Goal: Information Seeking & Learning: Learn about a topic

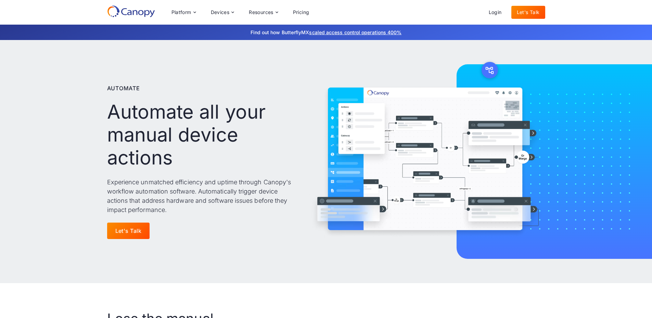
click at [137, 7] on icon at bounding box center [131, 11] width 48 height 12
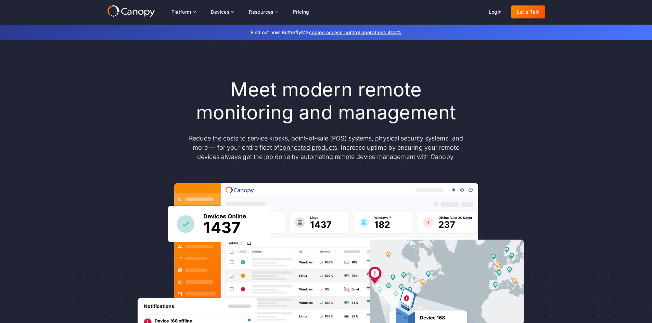
click at [129, 15] on icon at bounding box center [131, 11] width 48 height 12
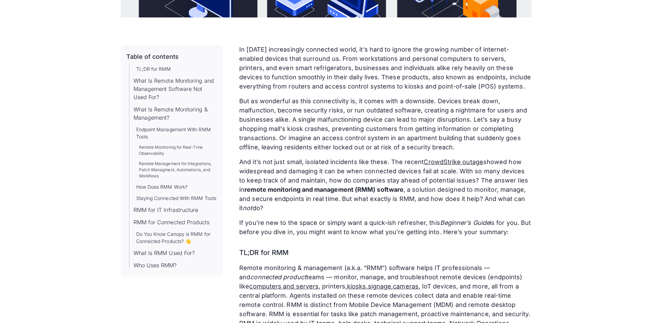
scroll to position [377, 0]
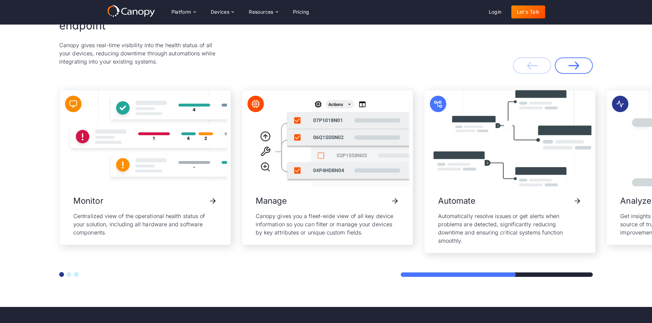
scroll to position [1438, 0]
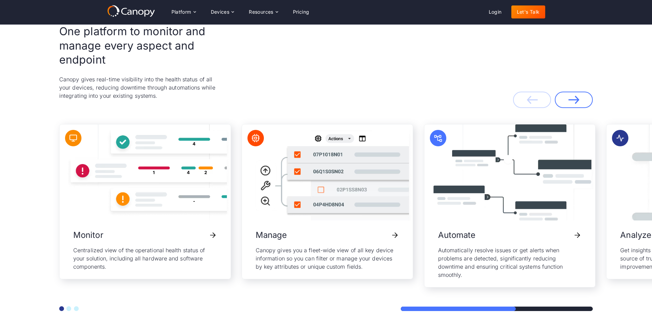
click at [67, 307] on button "Go to slide 2" at bounding box center [68, 309] width 5 height 5
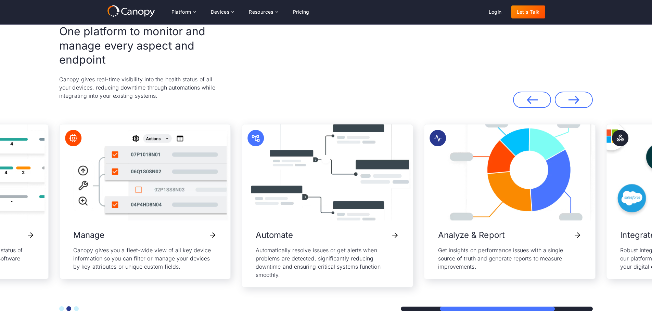
click at [74, 307] on button "Go to slide 3" at bounding box center [76, 309] width 5 height 5
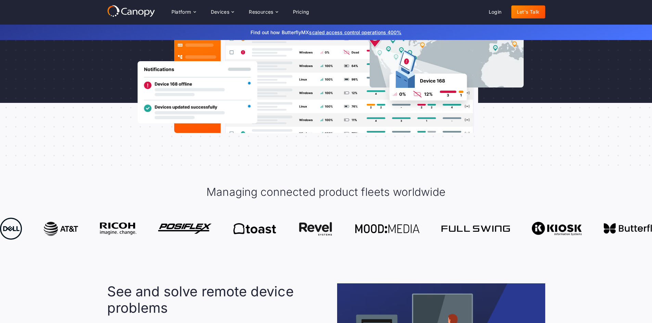
scroll to position [0, 0]
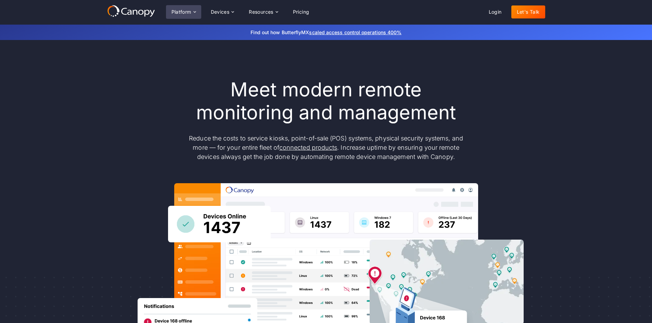
click at [180, 10] on div "Platform" at bounding box center [182, 12] width 20 height 5
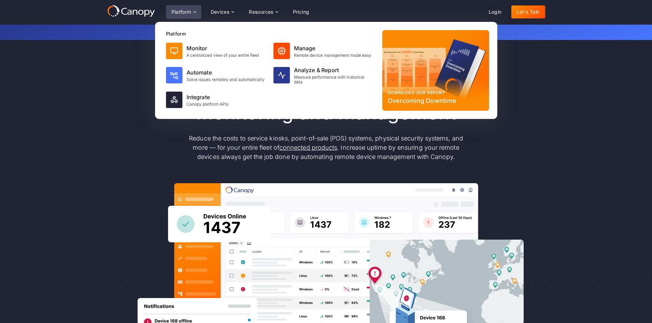
click at [180, 10] on div "Platform" at bounding box center [182, 12] width 20 height 5
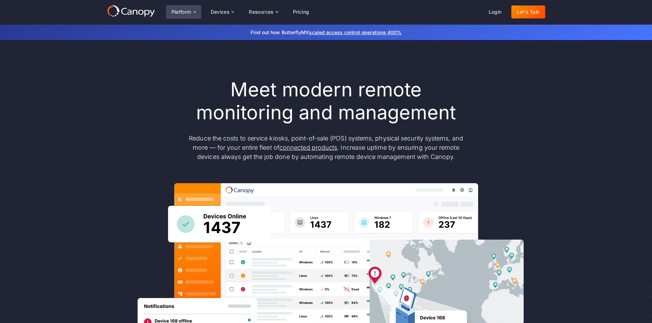
click at [180, 10] on div "Platform" at bounding box center [182, 12] width 20 height 5
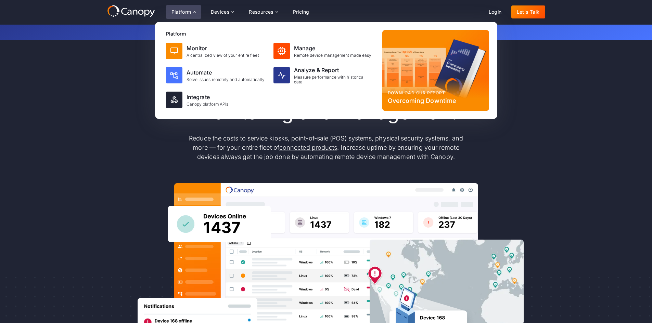
click at [180, 10] on div "Platform" at bounding box center [182, 12] width 20 height 5
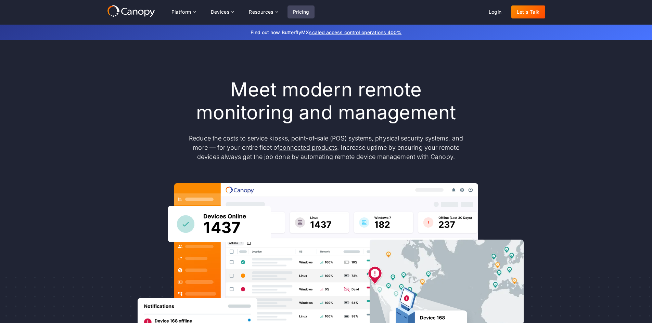
click at [292, 11] on link "Pricing" at bounding box center [301, 11] width 27 height 13
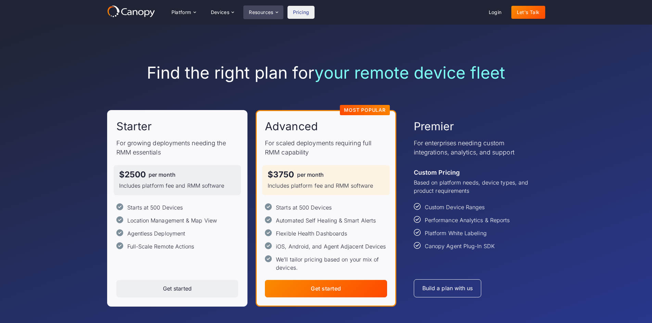
drag, startPoint x: 0, startPoint y: 0, endPoint x: 273, endPoint y: 13, distance: 273.5
click at [273, 13] on div "Resources" at bounding box center [261, 12] width 25 height 5
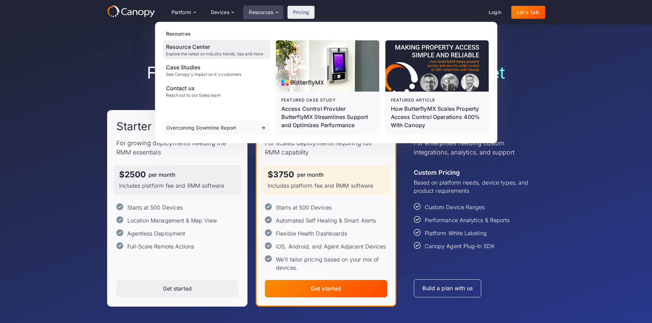
click at [223, 48] on div "Resource Center" at bounding box center [214, 47] width 97 height 8
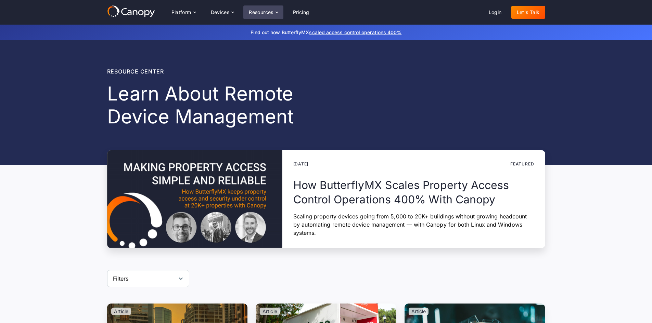
click at [277, 13] on icon at bounding box center [276, 12] width 5 height 5
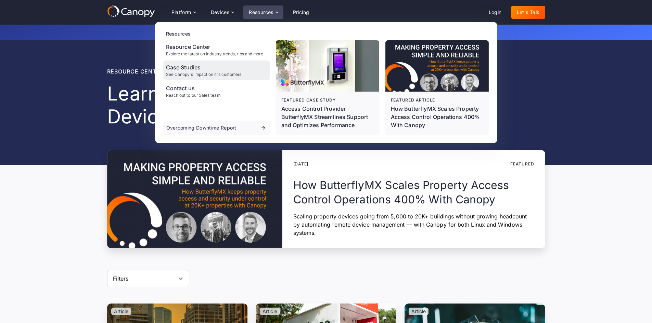
click at [215, 69] on div "Case Studies" at bounding box center [204, 67] width 76 height 8
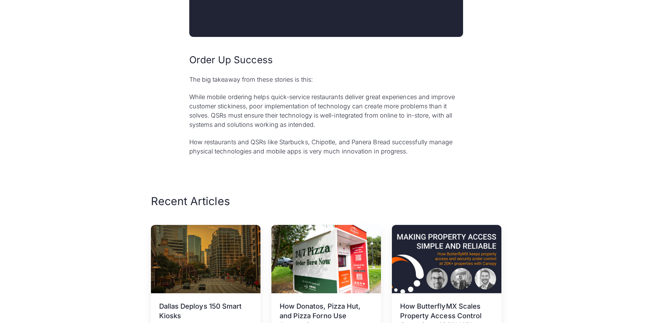
scroll to position [2978, 0]
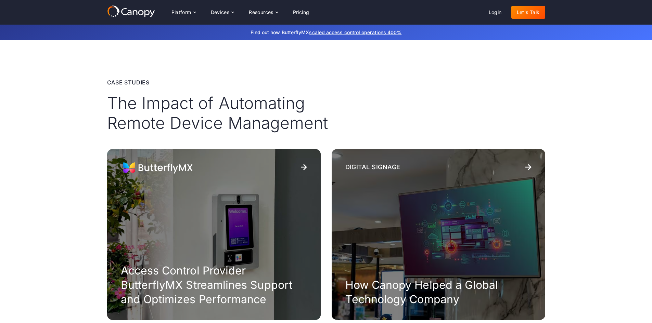
click at [130, 8] on icon at bounding box center [131, 11] width 48 height 12
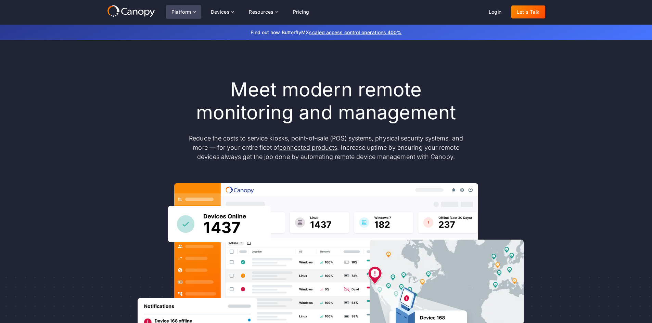
click at [192, 11] on div "Platform" at bounding box center [183, 12] width 35 height 14
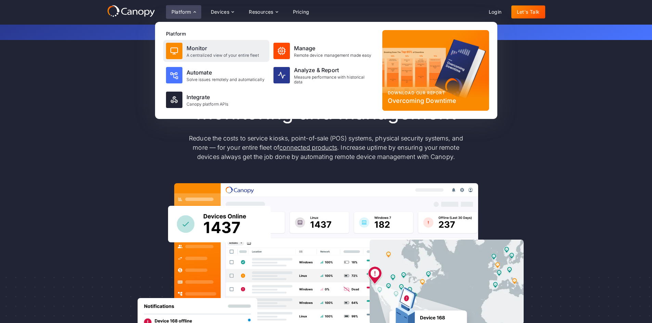
click at [193, 48] on div "Monitor" at bounding box center [223, 48] width 73 height 8
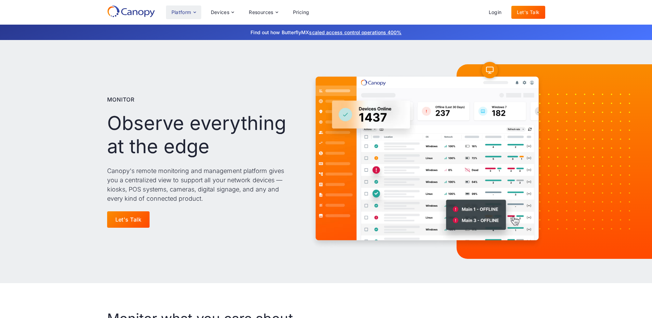
click at [183, 11] on div "Platform" at bounding box center [182, 12] width 20 height 5
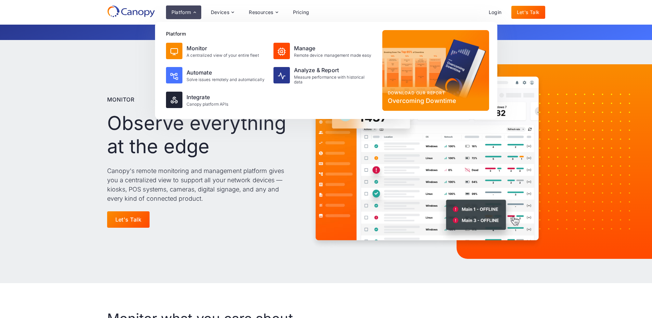
click at [58, 148] on div "Monitor Observe everything at the edge Canopy's remote monitoring and managemen…" at bounding box center [326, 161] width 652 height 243
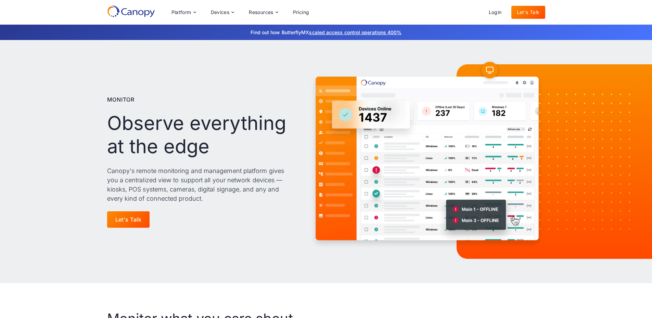
drag, startPoint x: 135, startPoint y: 12, endPoint x: 105, endPoint y: 44, distance: 42.9
click at [105, 44] on div "Monitor Observe everything at the edge Canopy's remote monitoring and managemen…" at bounding box center [326, 161] width 652 height 243
click at [192, 12] on div "Platform" at bounding box center [183, 12] width 35 height 14
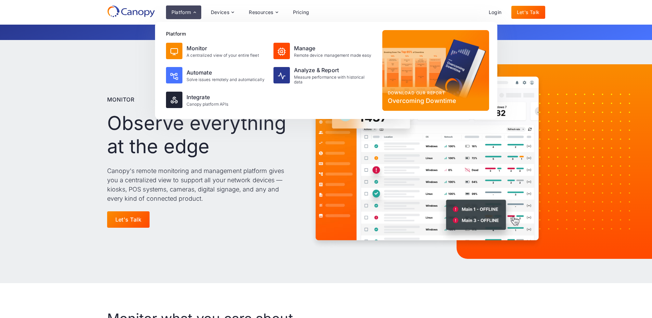
click at [70, 108] on div "Monitor Observe everything at the edge Canopy's remote monitoring and managemen…" at bounding box center [326, 161] width 652 height 243
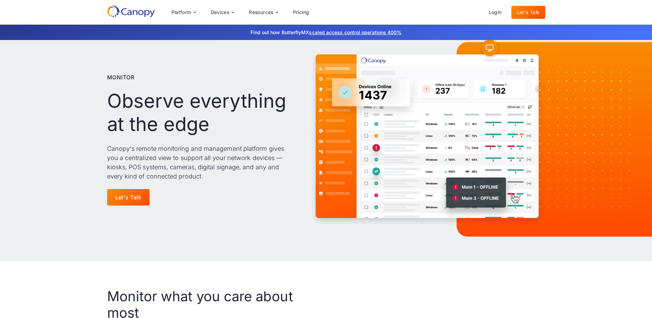
scroll to position [34, 0]
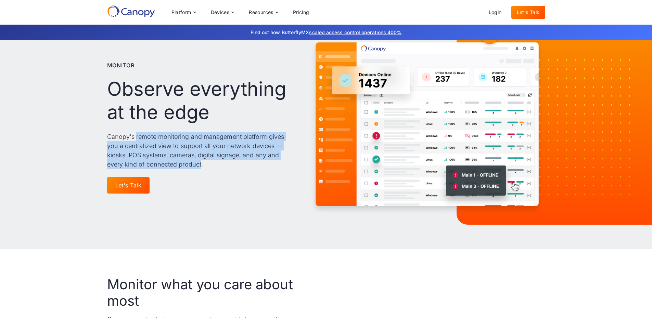
drag, startPoint x: 136, startPoint y: 136, endPoint x: 195, endPoint y: 161, distance: 64.0
click at [200, 164] on p "Canopy's remote monitoring and management platform gives you a centralized view…" at bounding box center [201, 150] width 189 height 37
copy p "remote monitoring and management platform gives you a centralized view to suppo…"
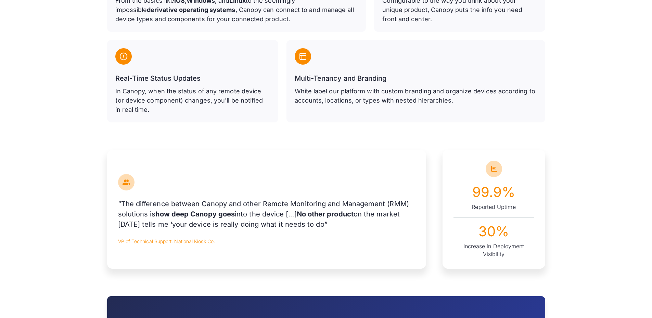
scroll to position [479, 0]
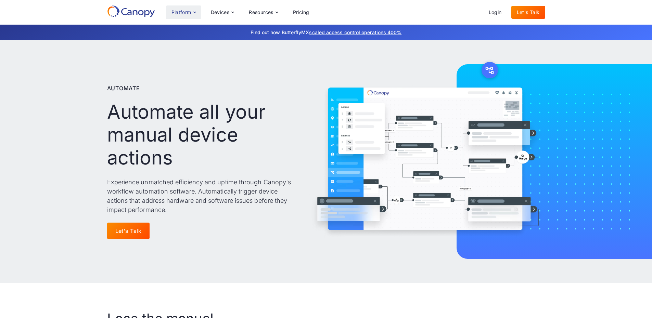
click at [175, 12] on div "Platform" at bounding box center [182, 12] width 20 height 5
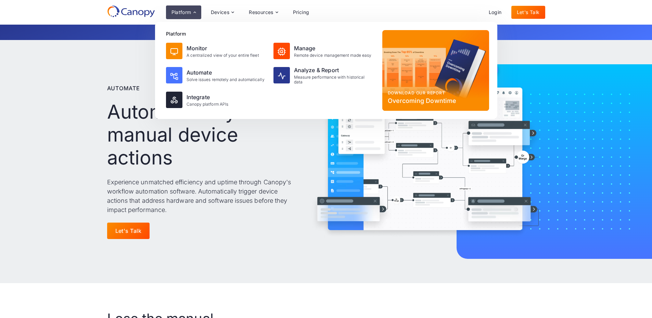
click at [53, 119] on div "Automate Automate all your manual device actions Experience unmatched efficienc…" at bounding box center [326, 161] width 652 height 243
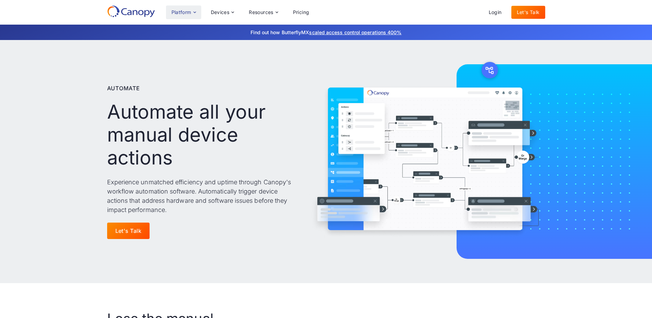
click at [189, 15] on div "Platform" at bounding box center [182, 12] width 20 height 5
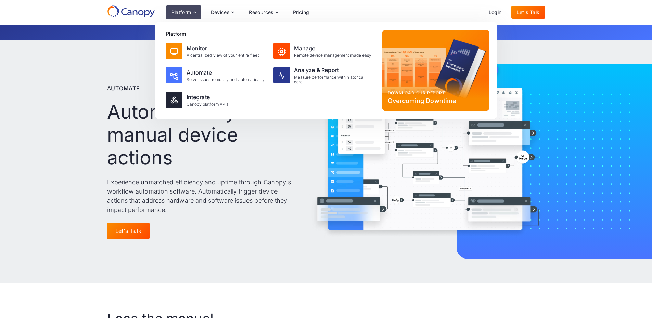
click at [28, 196] on div "Automate Automate all your manual device actions Experience unmatched efficienc…" at bounding box center [326, 161] width 652 height 243
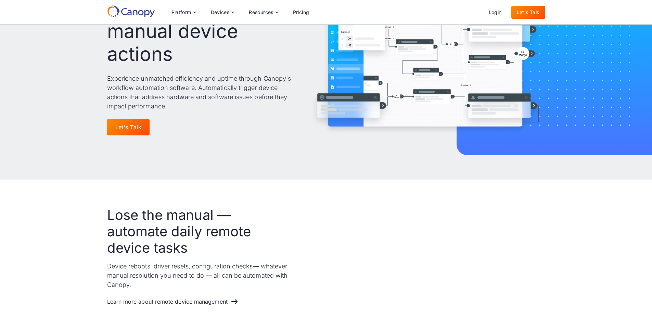
scroll to position [68, 0]
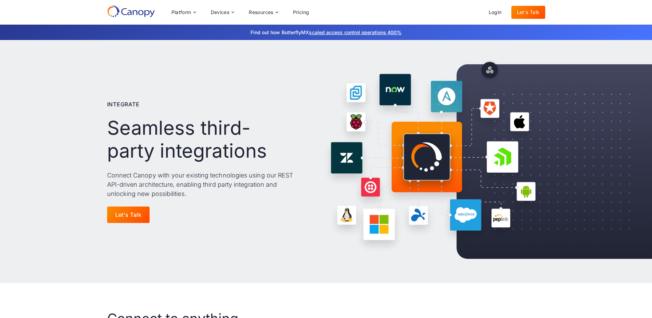
click at [130, 10] on icon at bounding box center [129, 12] width 4 height 5
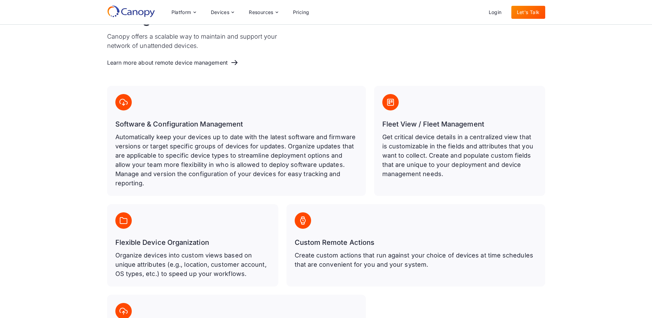
scroll to position [308, 0]
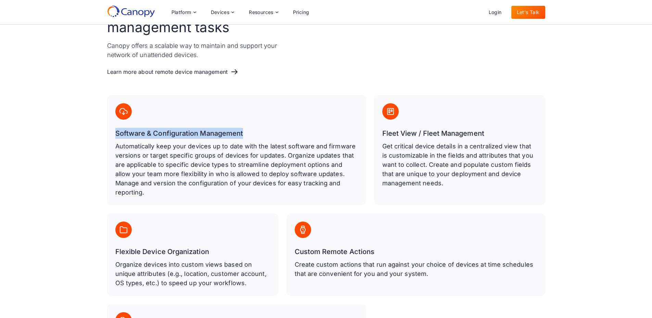
drag, startPoint x: 239, startPoint y: 136, endPoint x: 112, endPoint y: 138, distance: 127.0
click at [112, 138] on div "Software & Configuration Management Automatically keep your devices up to date …" at bounding box center [236, 150] width 259 height 110
copy h3 "Software & Configuration Management"
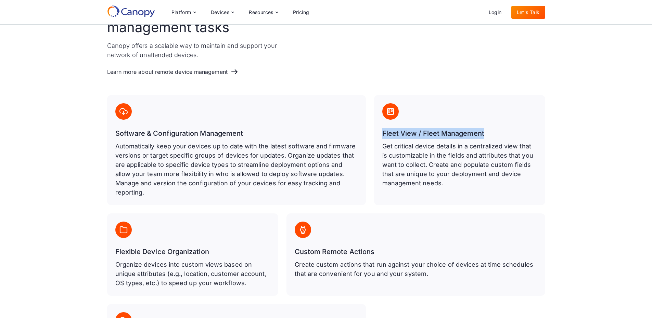
drag, startPoint x: 504, startPoint y: 137, endPoint x: 380, endPoint y: 137, distance: 123.9
click at [380, 137] on div "Fleet View / Fleet Management Get critical device details in a centralized view…" at bounding box center [459, 150] width 171 height 110
copy h3 "Fleet View / Fleet Management"
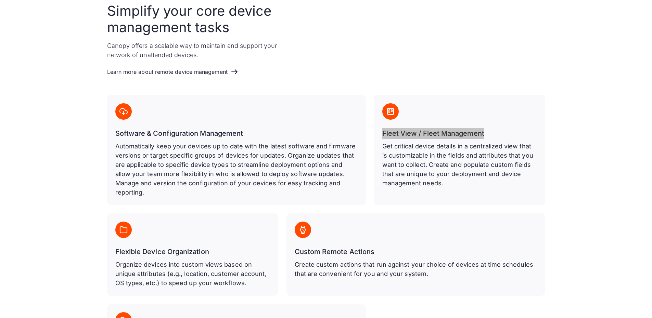
scroll to position [377, 0]
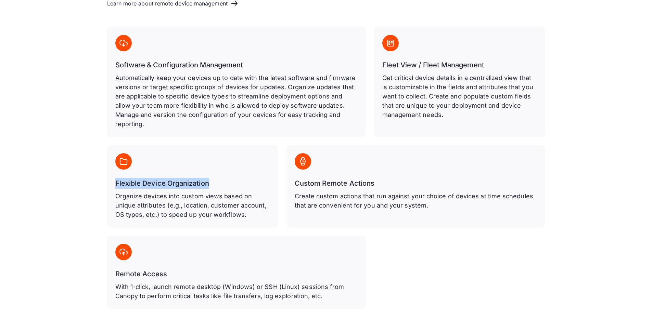
drag, startPoint x: 221, startPoint y: 177, endPoint x: 109, endPoint y: 174, distance: 112.3
click at [109, 174] on div "Flexible Device Organization Organize devices into custom views based on unique…" at bounding box center [192, 186] width 171 height 82
copy h3 "Flexible Device Organization"
drag, startPoint x: 392, startPoint y: 173, endPoint x: 292, endPoint y: 175, distance: 100.0
click at [292, 175] on div "Custom Remote Actions Create custom actions that run against your choice of dev…" at bounding box center [416, 186] width 259 height 82
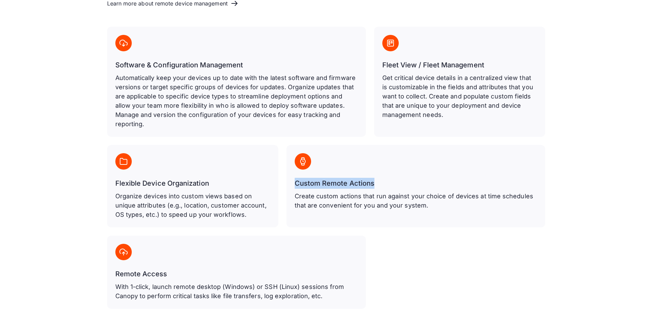
copy h3 "Custom Remote Actions"
drag, startPoint x: 179, startPoint y: 266, endPoint x: 98, endPoint y: 263, distance: 81.6
click at [98, 263] on div "Simplify your core device management tasks Canopy offers a scalable way to main…" at bounding box center [326, 122] width 652 height 430
copy h3 "Remote Access"
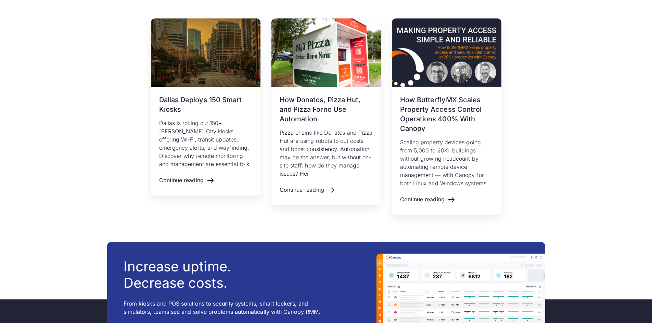
scroll to position [1814, 0]
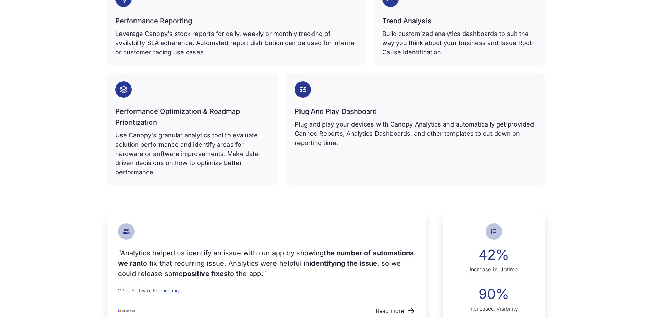
scroll to position [479, 0]
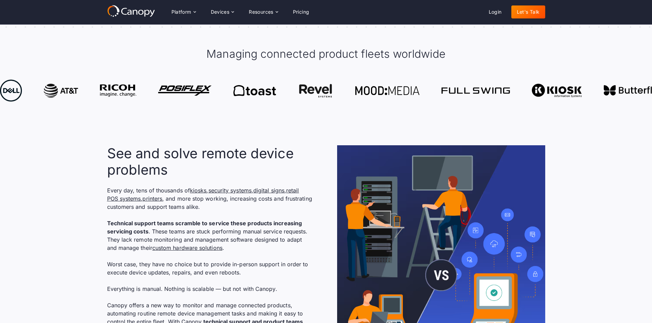
scroll to position [308, 0]
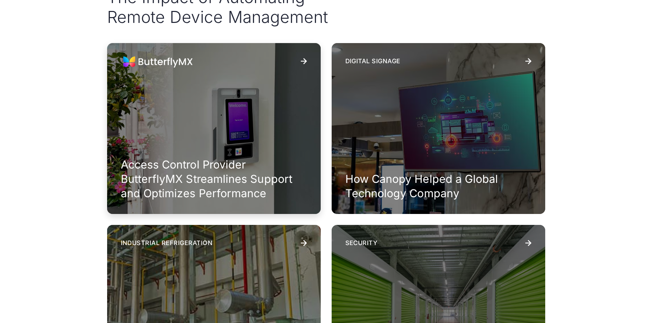
scroll to position [137, 0]
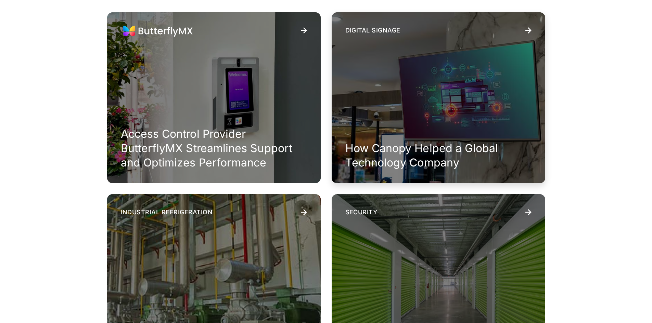
click at [462, 152] on h3 "How Canopy Helped a Global Technology Company" at bounding box center [438, 155] width 186 height 28
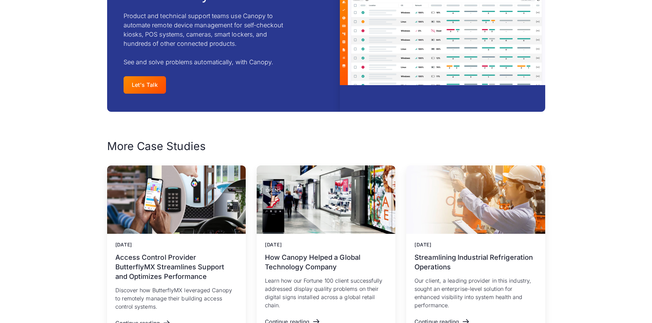
scroll to position [924, 0]
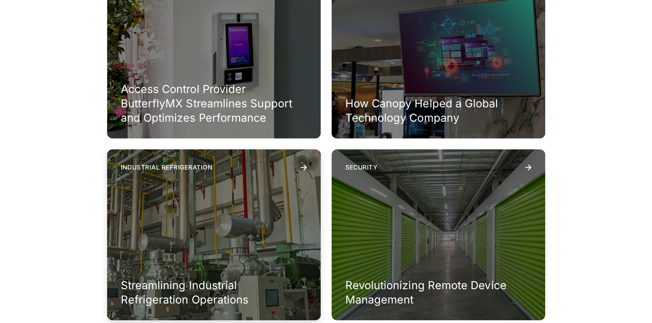
scroll to position [274, 0]
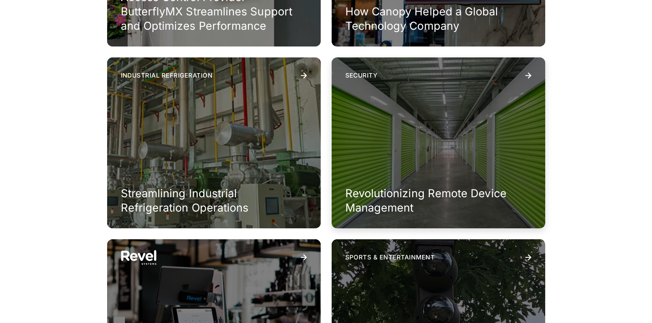
click at [361, 196] on h3 "Revolutionizing Remote Device Management" at bounding box center [438, 201] width 186 height 28
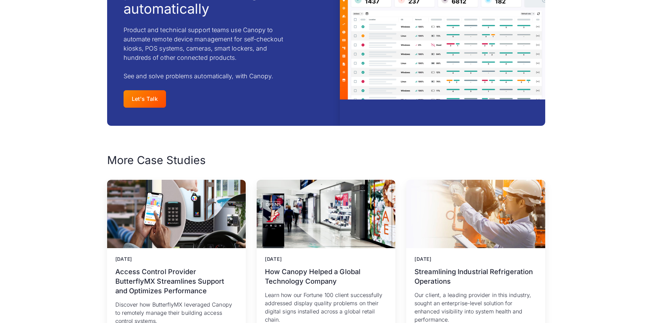
scroll to position [1301, 0]
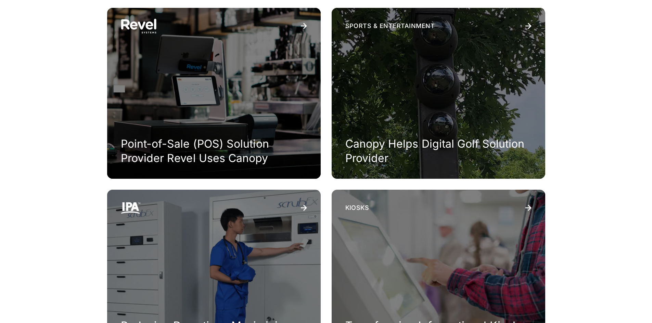
scroll to position [513, 0]
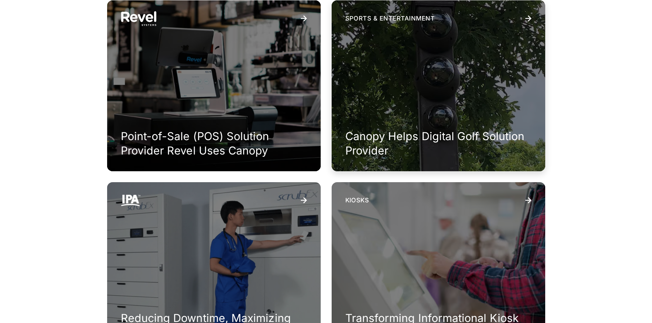
click at [377, 139] on h3 "Canopy Helps Digital Golf Solution Provider" at bounding box center [438, 143] width 186 height 28
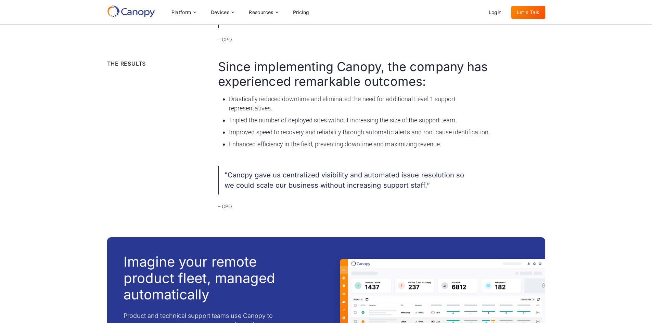
scroll to position [856, 0]
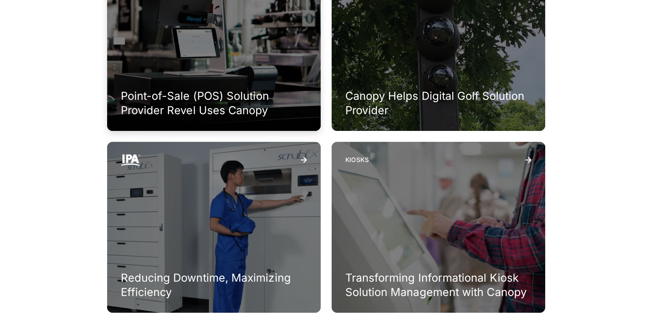
scroll to position [616, 0]
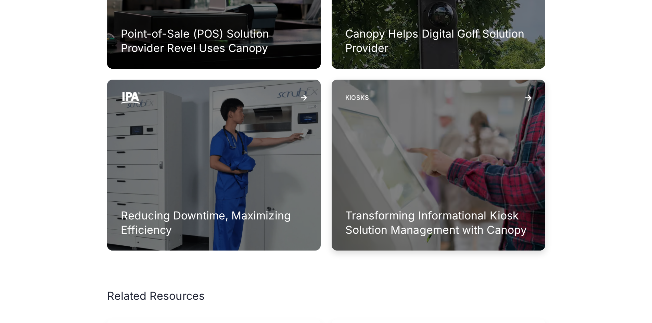
click at [384, 229] on h3 "Transforming Informational Kiosk Solution Management with Canopy" at bounding box center [438, 223] width 186 height 28
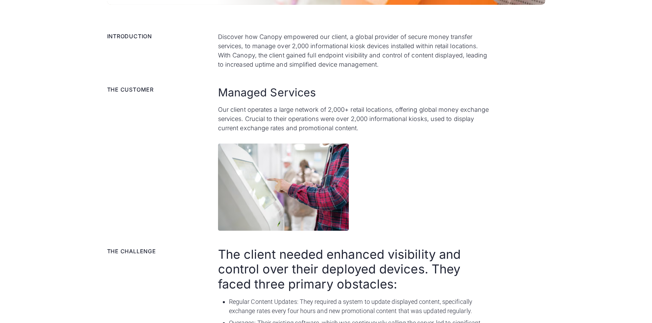
scroll to position [342, 0]
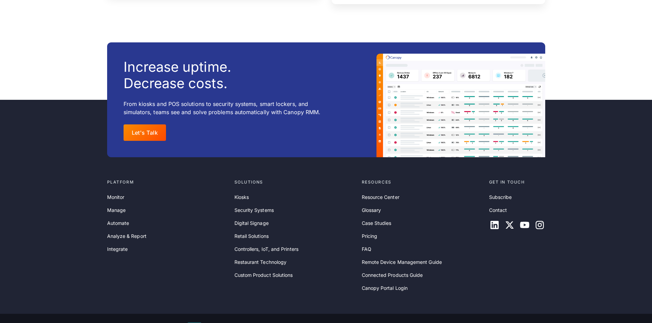
scroll to position [1027, 0]
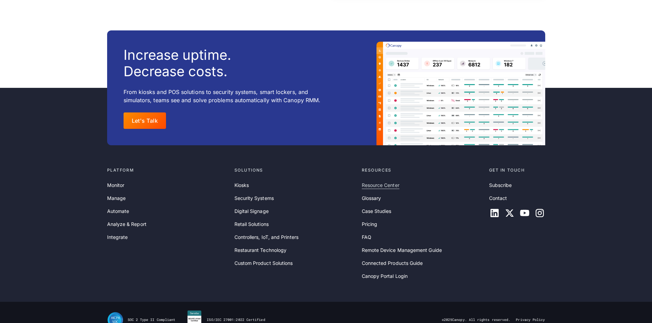
click at [383, 186] on link "Resource Center" at bounding box center [381, 186] width 38 height 8
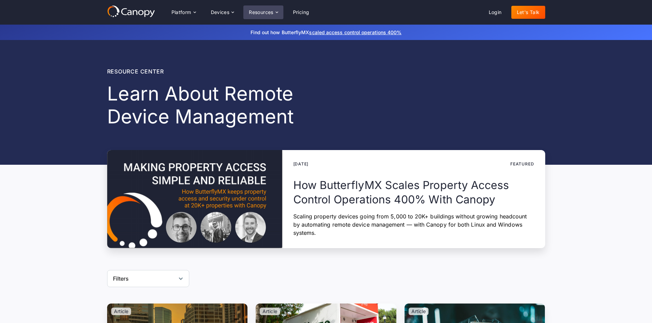
click at [270, 13] on div "Resources" at bounding box center [261, 12] width 25 height 5
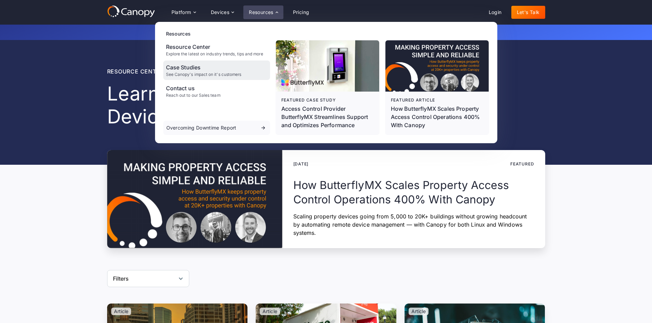
click at [201, 73] on div "See Canopy's impact on it's customers" at bounding box center [204, 74] width 76 height 5
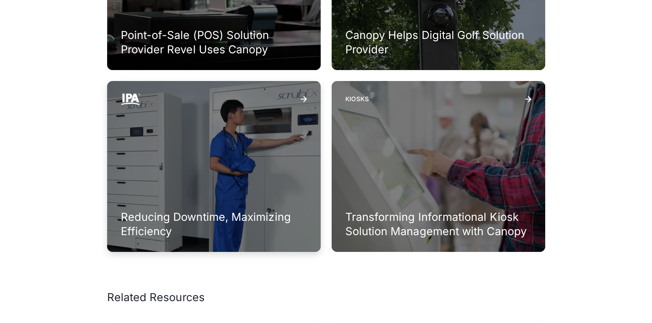
scroll to position [616, 0]
